Goal: Task Accomplishment & Management: Manage account settings

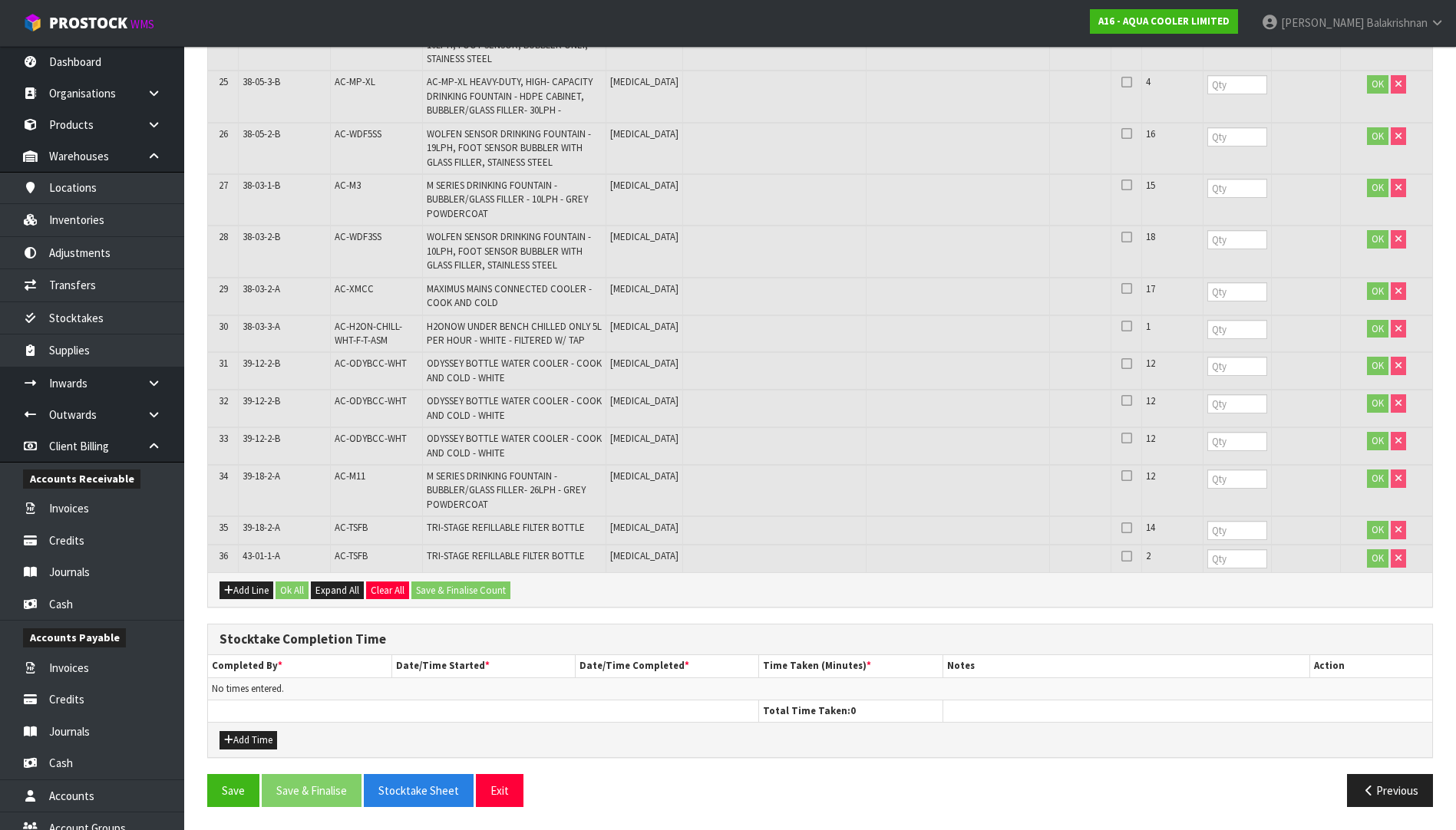
scroll to position [175, 0]
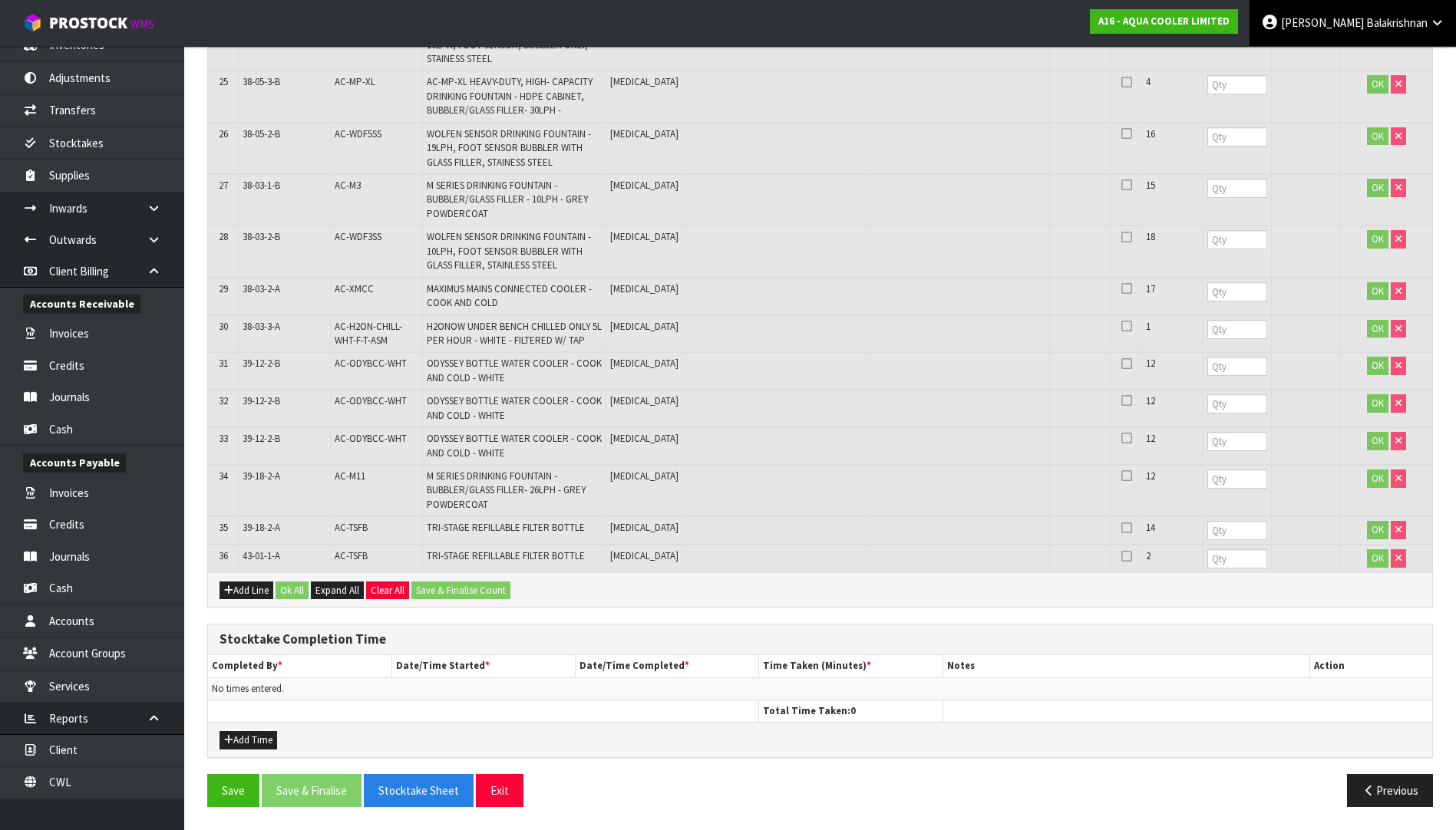
click at [1436, 21] on icon at bounding box center [1437, 23] width 15 height 11
click at [1411, 49] on ul "Logout" at bounding box center [1395, 61] width 123 height 30
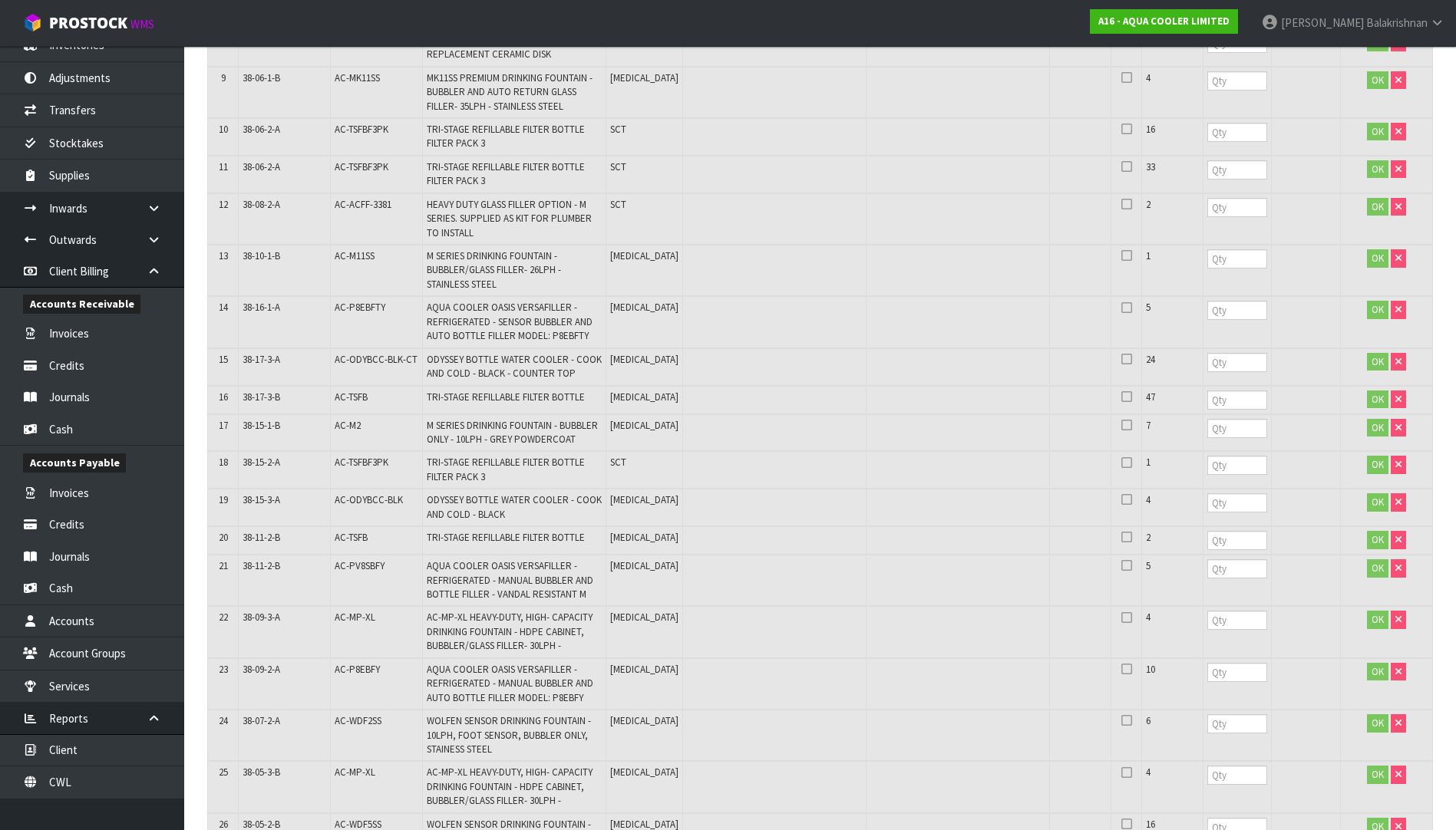
scroll to position [0, 0]
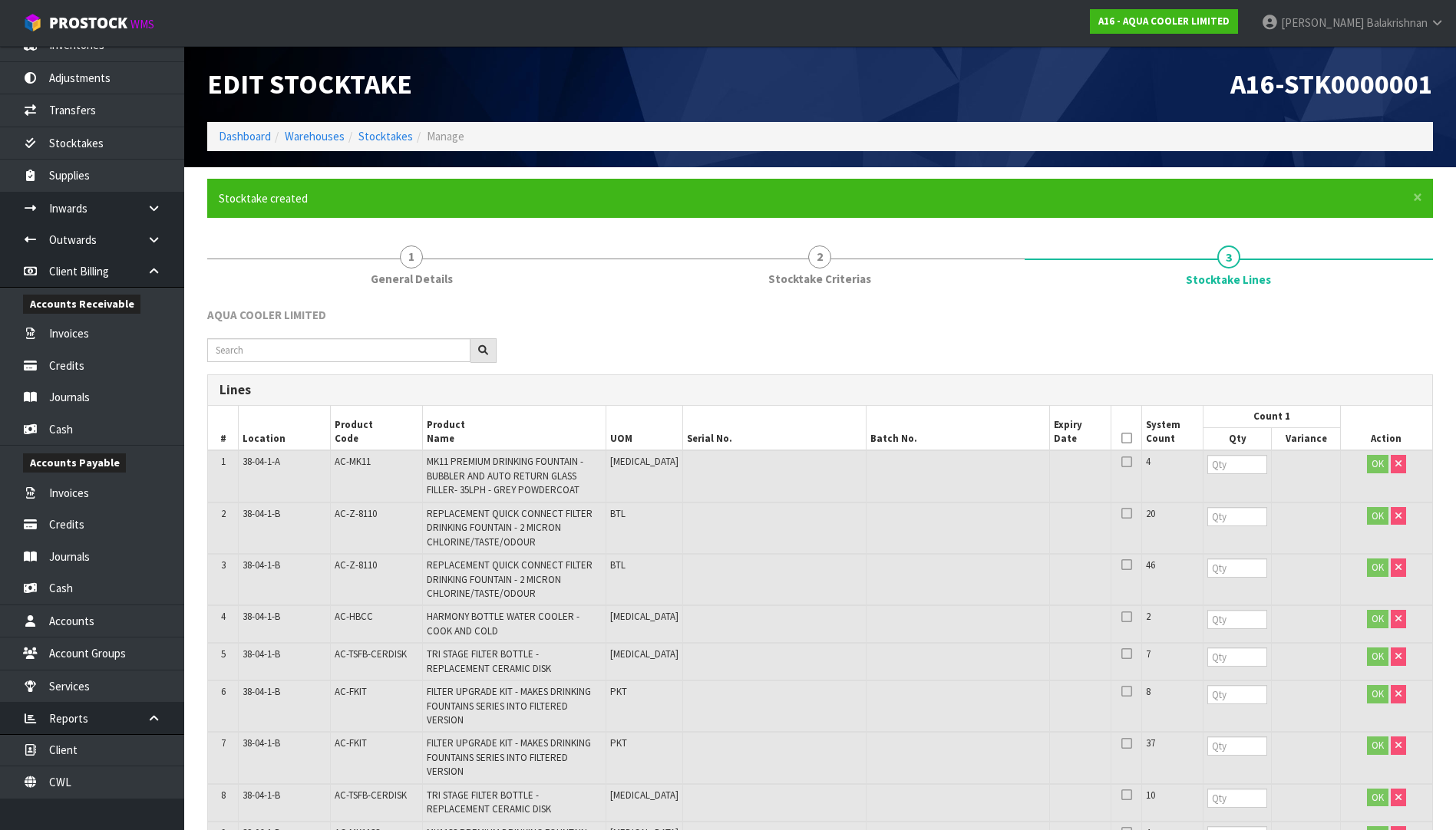
click at [1160, 307] on div "AQUA COOLER LIMITED" at bounding box center [820, 322] width 1248 height 31
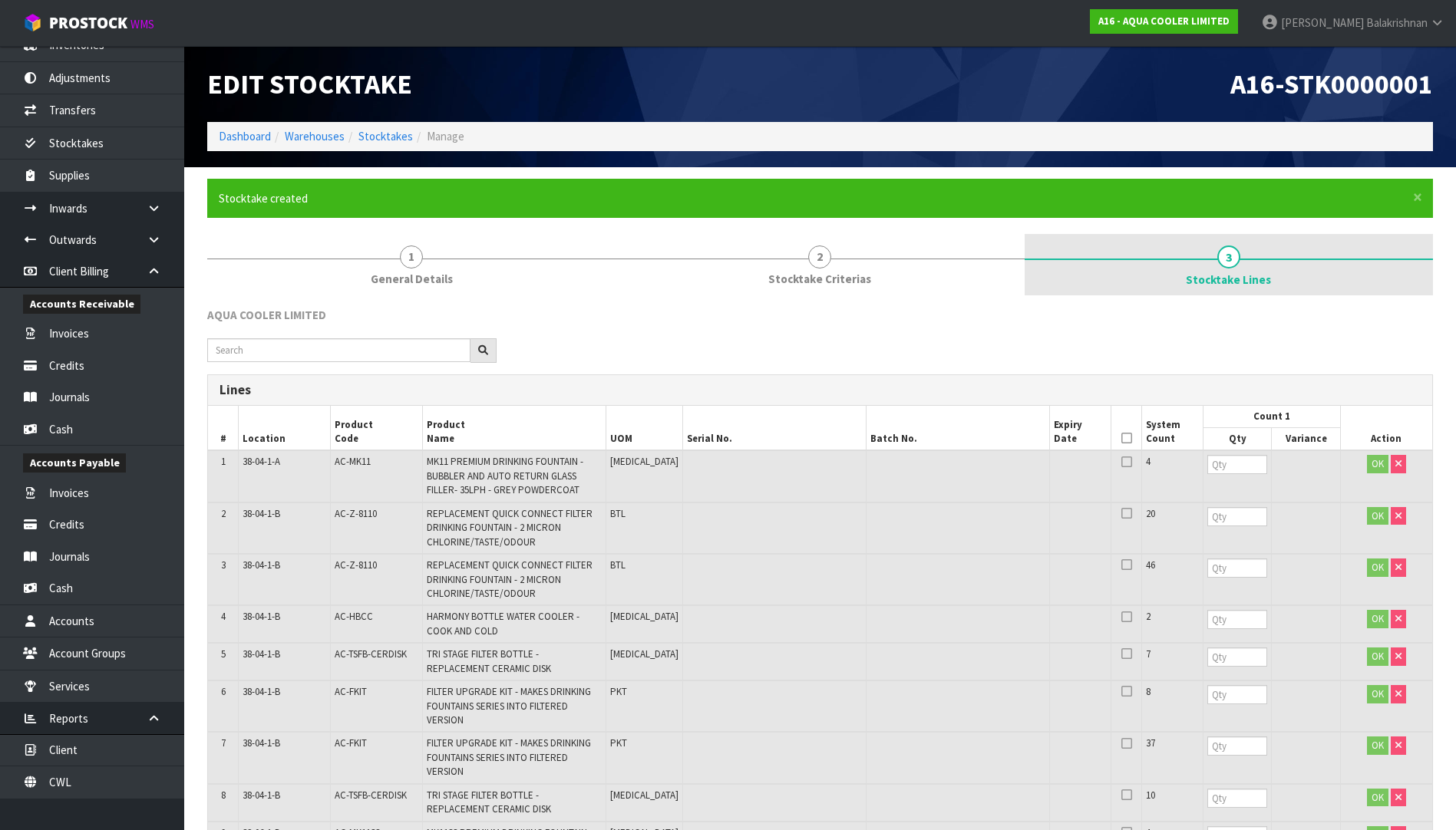
click at [1189, 276] on span "Stocktake Lines" at bounding box center [1227, 279] width 85 height 16
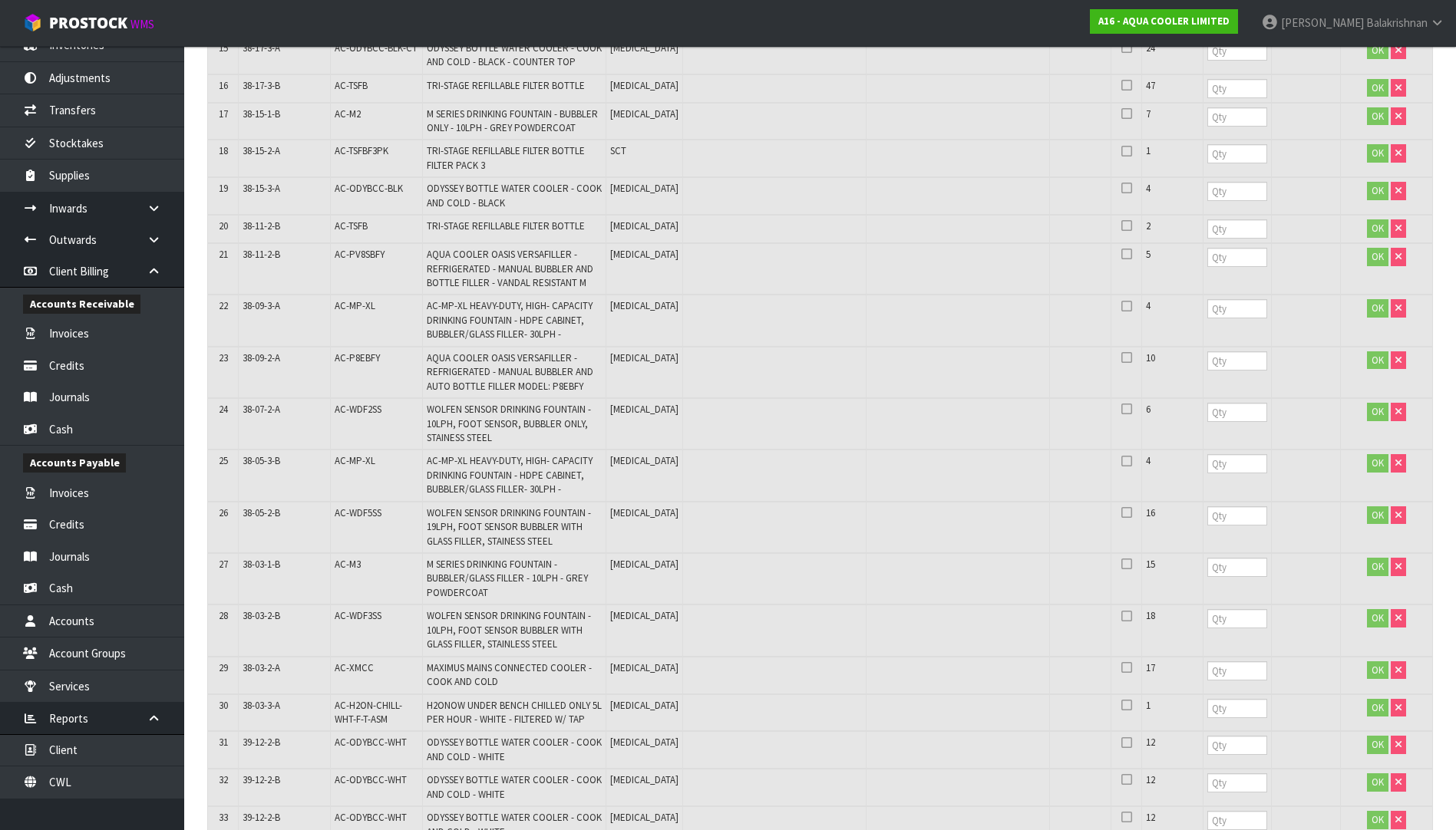
scroll to position [1446, 0]
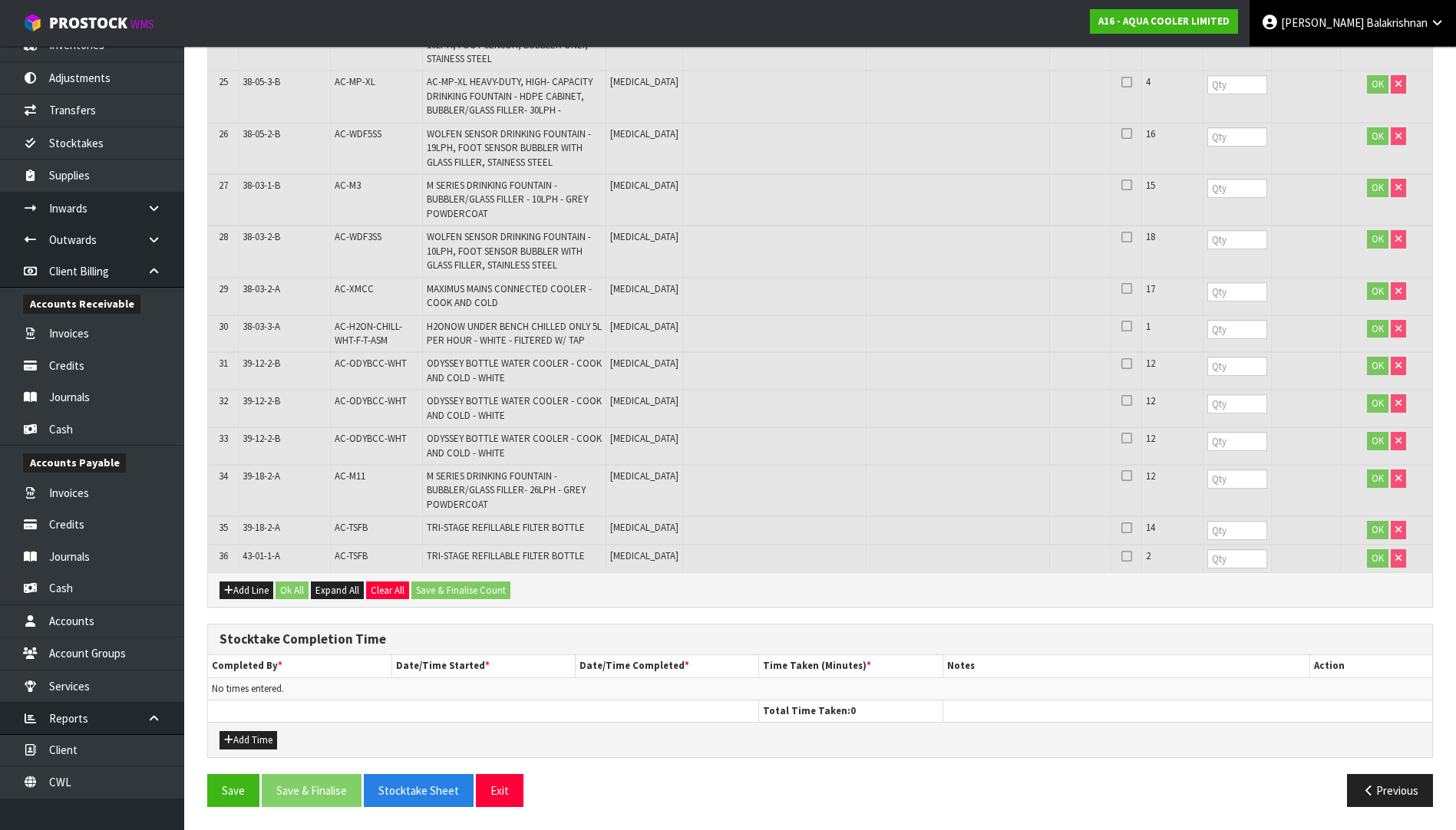
click at [1446, 29] on link "[PERSON_NAME]" at bounding box center [1353, 23] width 207 height 46
click at [1409, 57] on link "Logout" at bounding box center [1395, 61] width 121 height 21
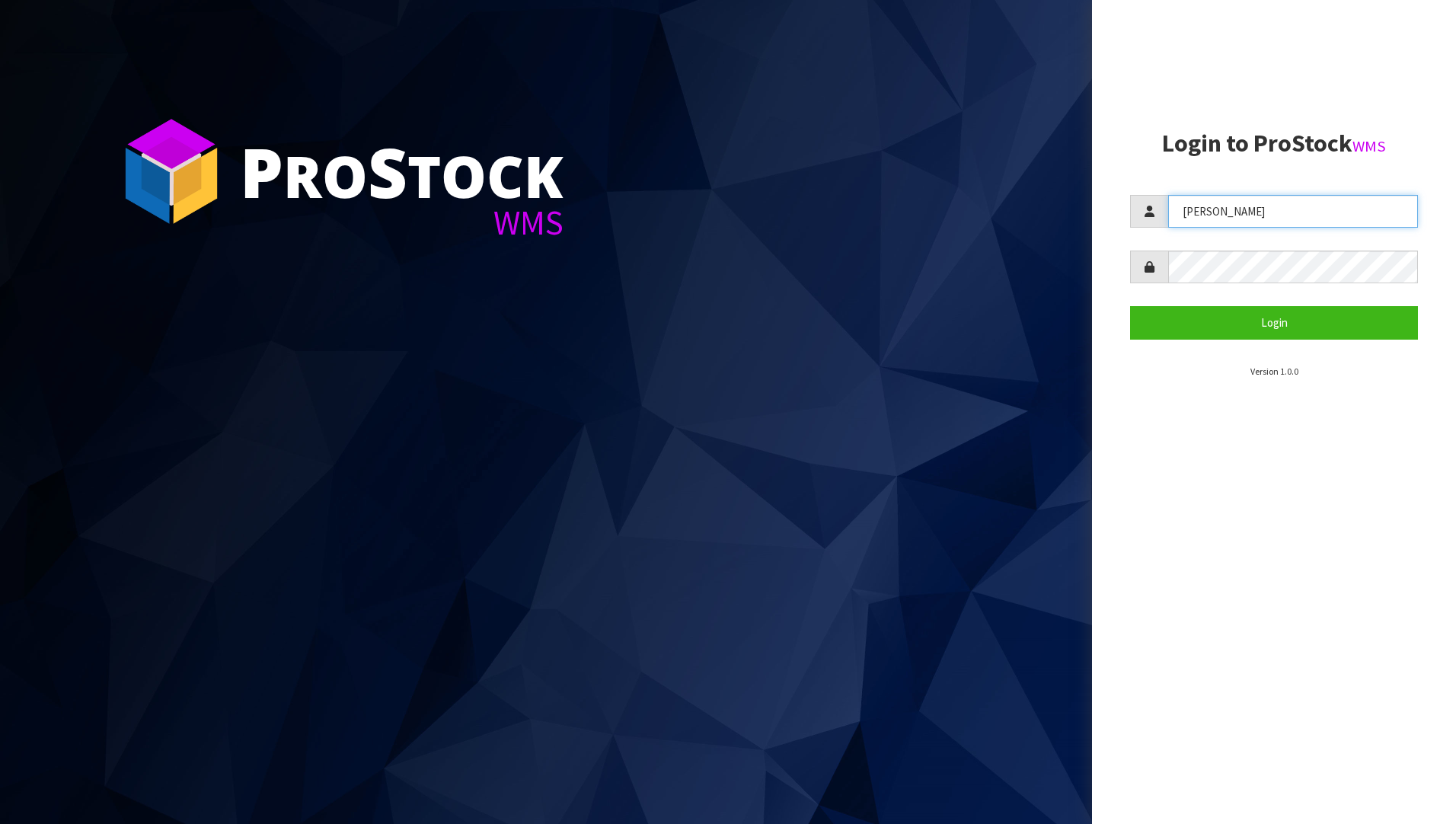
drag, startPoint x: 1212, startPoint y: 206, endPoint x: 953, endPoint y: 201, distance: 259.0
click at [950, 201] on div "P ro S tock WMS Login to ProStock WMS Raj Login Version 1.0.0" at bounding box center [728, 412] width 1456 height 824
type input "Meena"
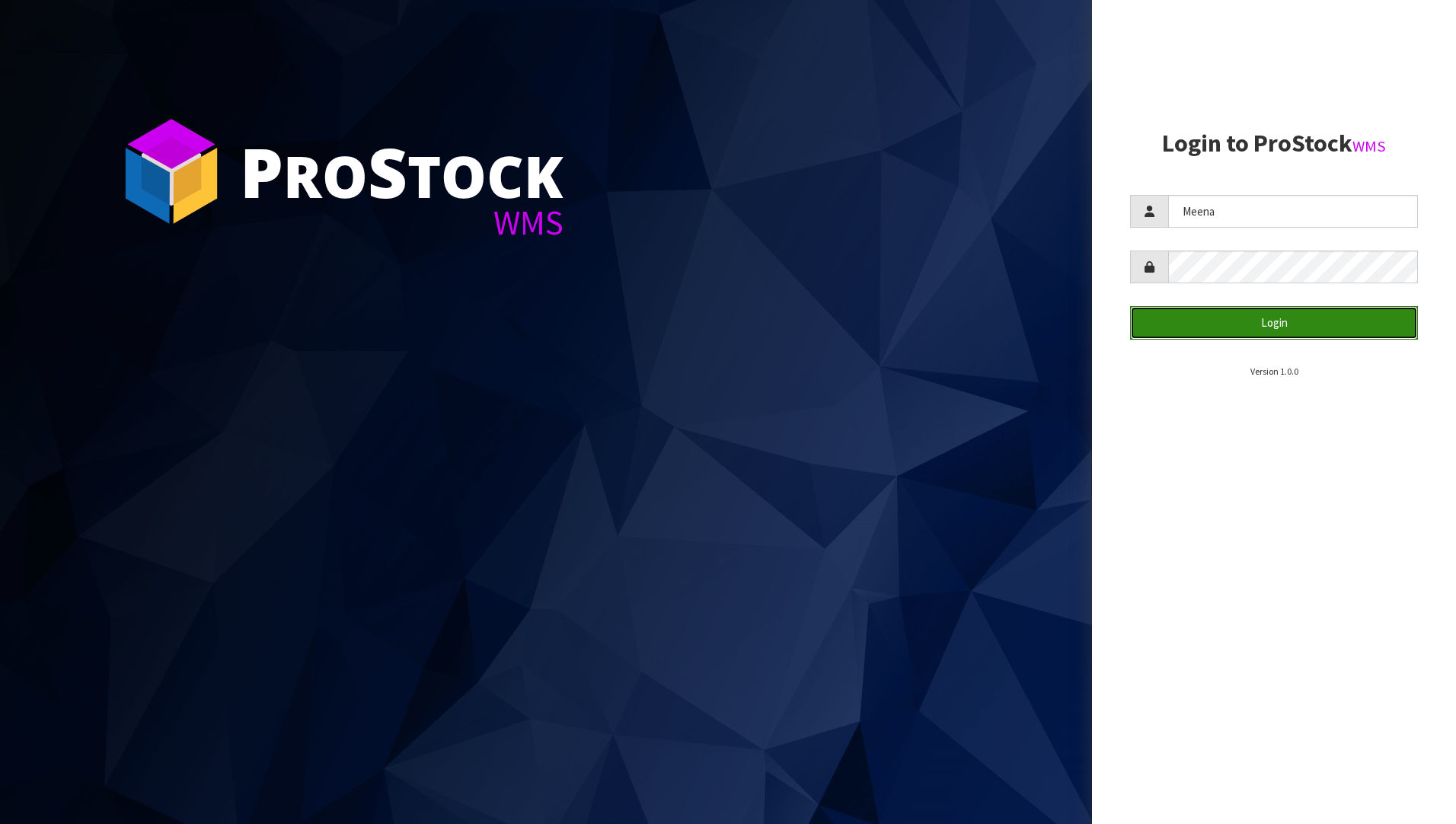
click at [1261, 321] on button "Login" at bounding box center [1273, 322] width 288 height 33
